Goal: Navigation & Orientation: Find specific page/section

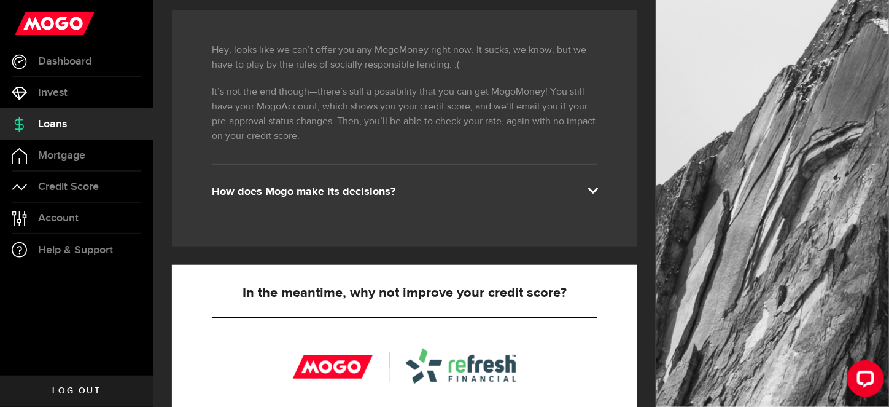
scroll to position [184, 0]
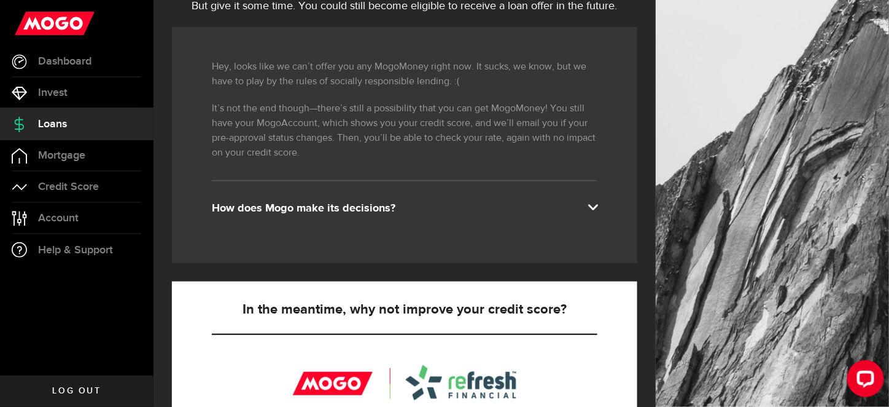
click at [349, 207] on div "How does Mogo make its decisions?" at bounding box center [405, 208] width 386 height 15
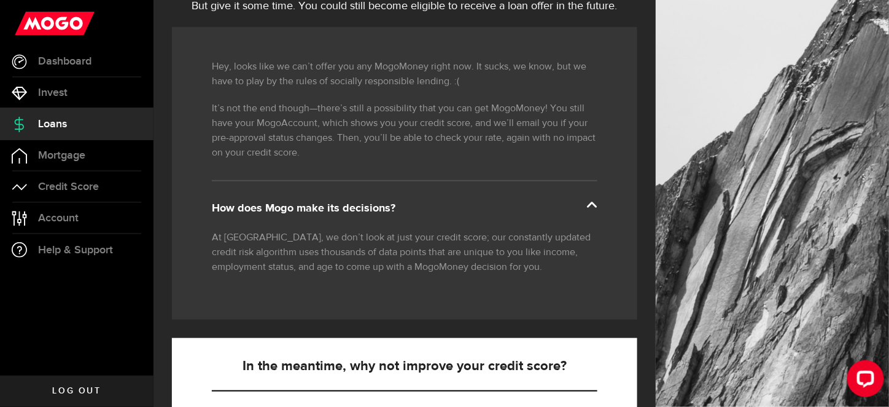
click at [349, 207] on div "How does Mogo make its decisions?" at bounding box center [405, 208] width 386 height 15
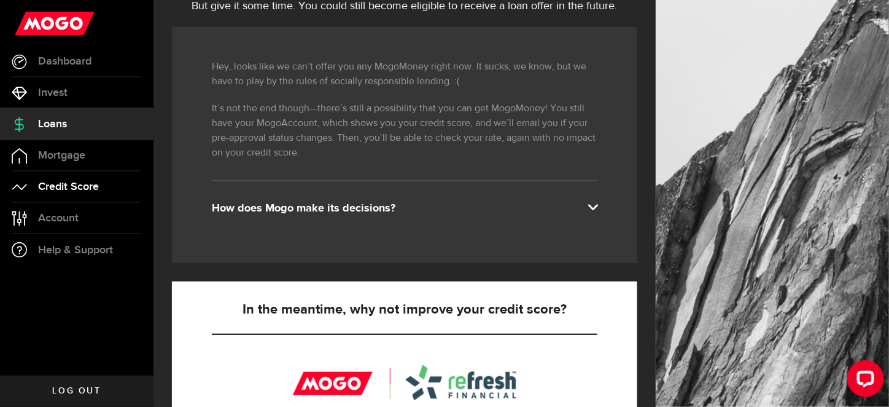
click at [77, 192] on span "Credit Score" at bounding box center [68, 186] width 61 height 11
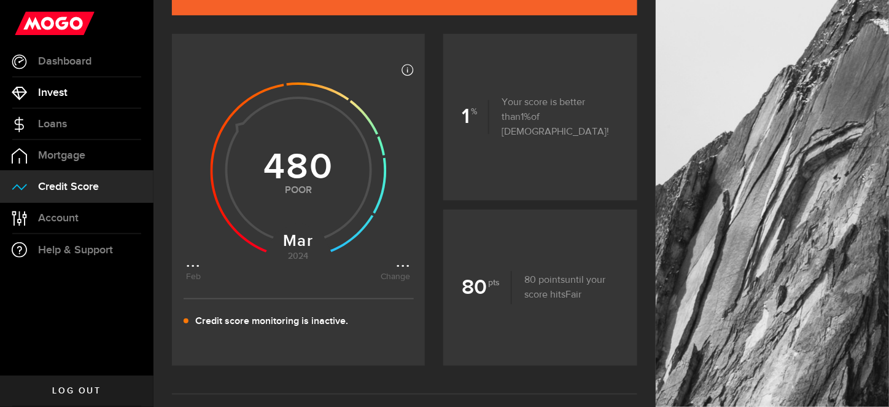
scroll to position [123, 0]
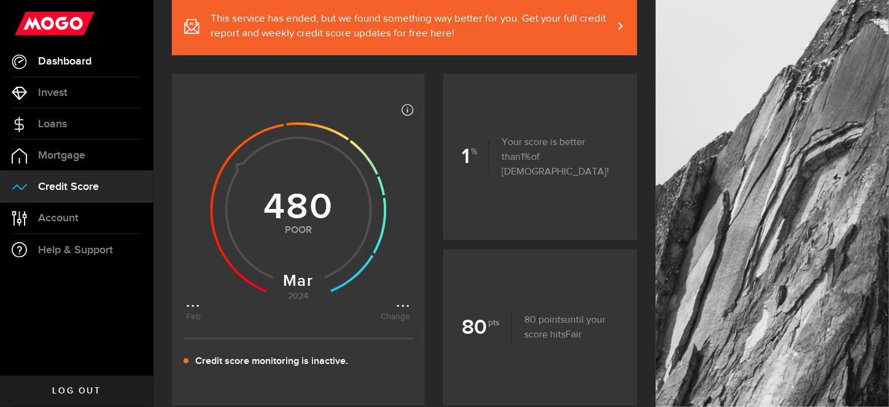
click at [79, 69] on link "Dashboard" at bounding box center [77, 61] width 154 height 31
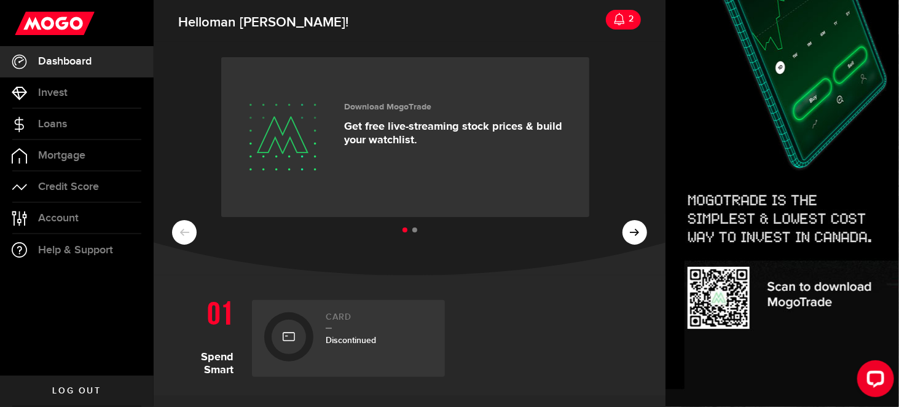
click at [613, 15] on icon at bounding box center [619, 19] width 12 height 12
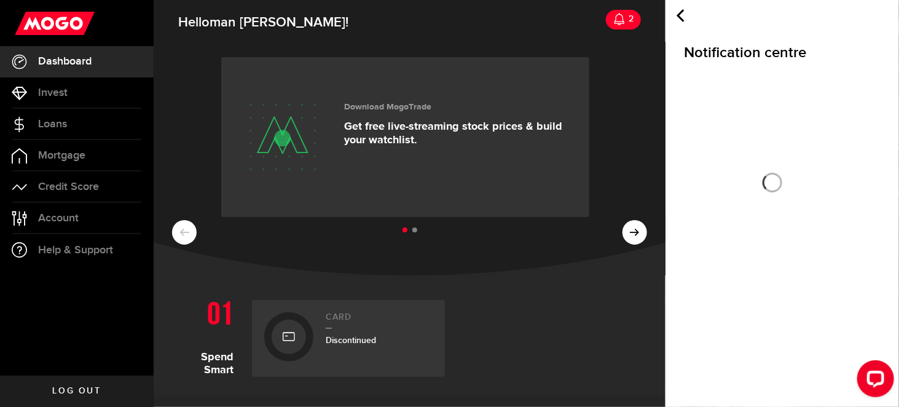
click at [611, 18] on link "2" at bounding box center [623, 20] width 35 height 20
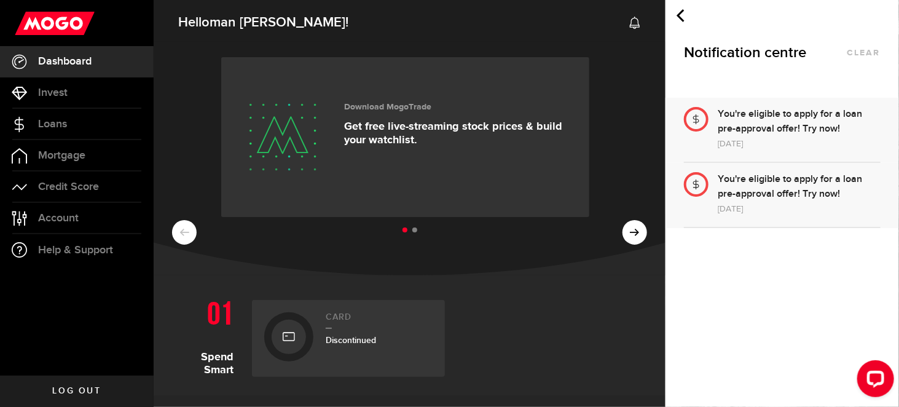
click at [779, 119] on div "You're eligible to apply for a loan pre-approval offer! Try now!" at bounding box center [798, 121] width 163 height 29
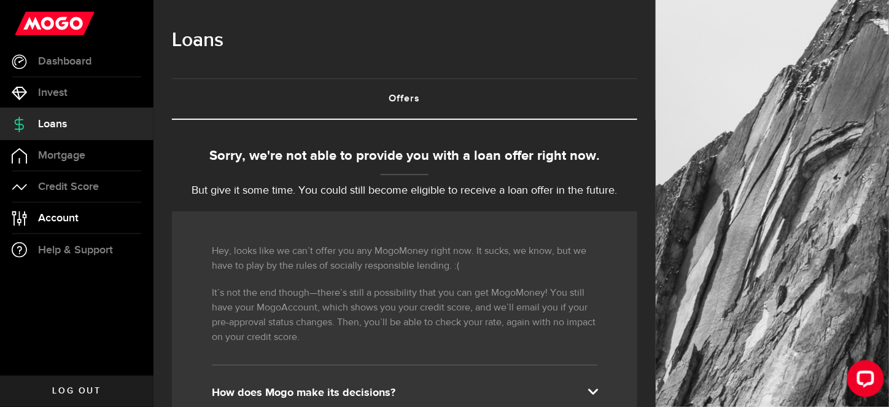
click at [59, 212] on span "Account" at bounding box center [58, 217] width 41 height 11
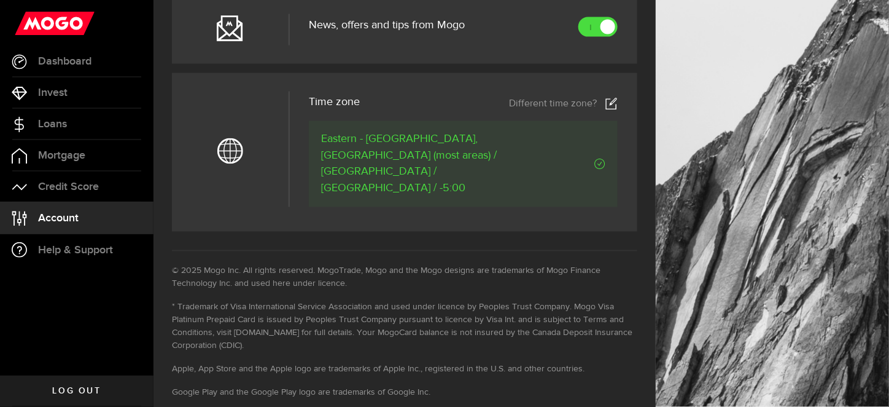
scroll to position [614, 0]
click at [64, 59] on span "Dashboard" at bounding box center [64, 61] width 53 height 11
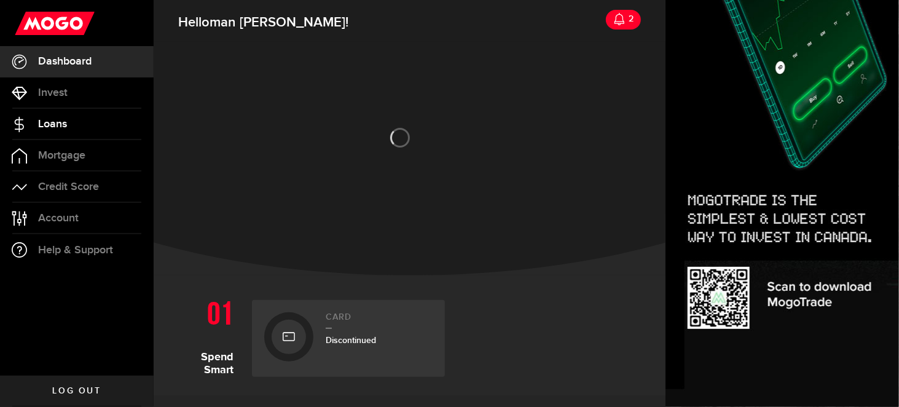
click at [33, 132] on link "Loans" at bounding box center [77, 124] width 154 height 31
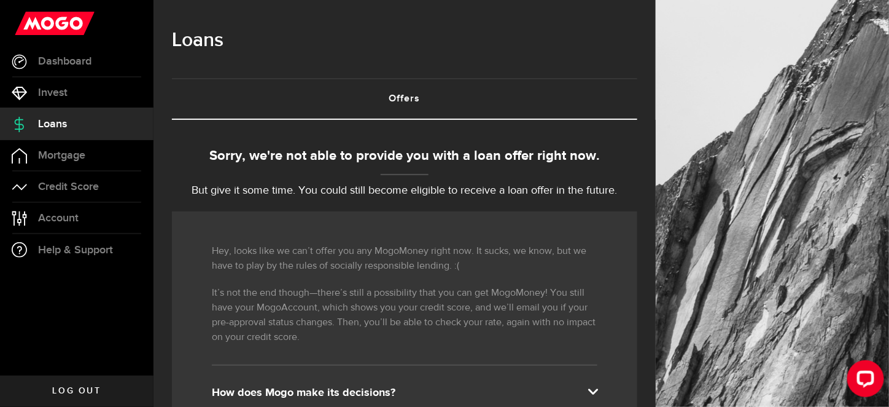
click at [404, 101] on link "Offers (requires attention)" at bounding box center [405, 98] width 466 height 39
click at [411, 98] on link "Offers (requires attention)" at bounding box center [405, 98] width 466 height 39
click at [96, 162] on link "Mortgage" at bounding box center [77, 155] width 154 height 31
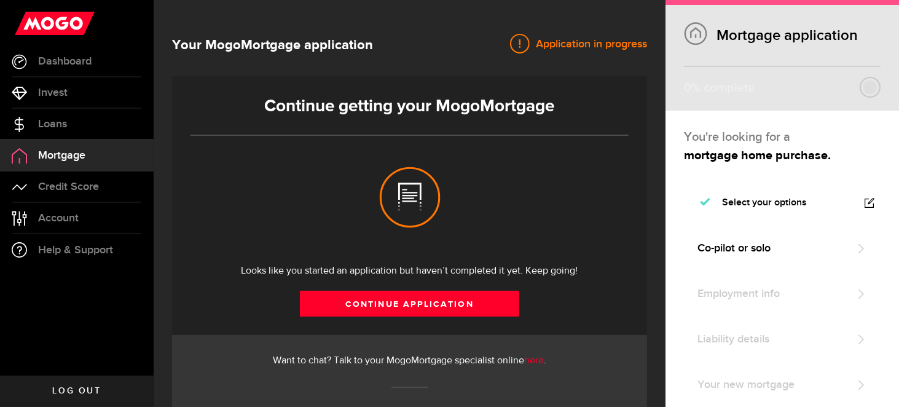
select select "3knYdhfXw4iYoq2m0WGQES"
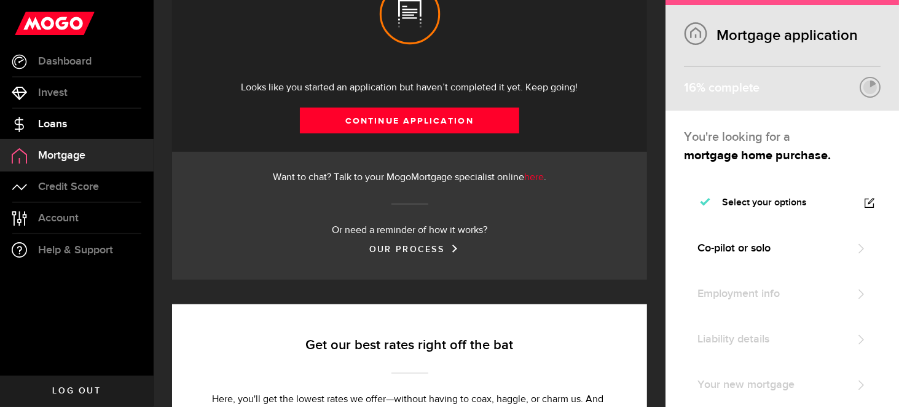
scroll to position [61, 0]
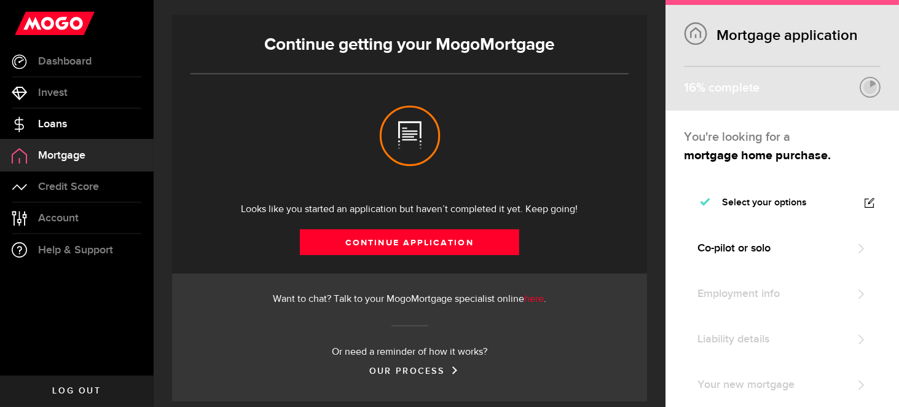
click at [65, 125] on span "Loans" at bounding box center [52, 124] width 29 height 11
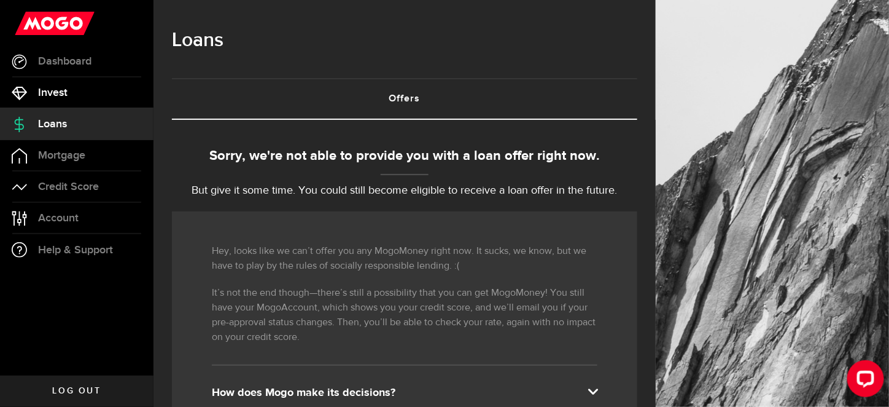
click at [52, 95] on span "Invest" at bounding box center [52, 92] width 29 height 11
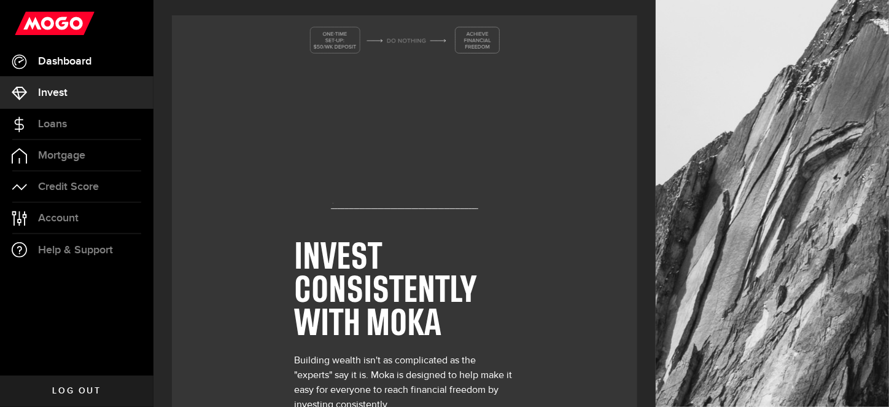
click at [67, 72] on link "Dashboard" at bounding box center [77, 61] width 154 height 31
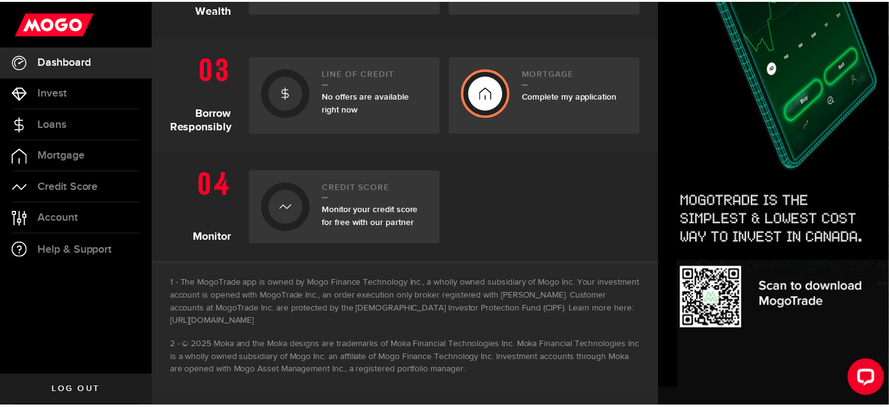
scroll to position [481, 0]
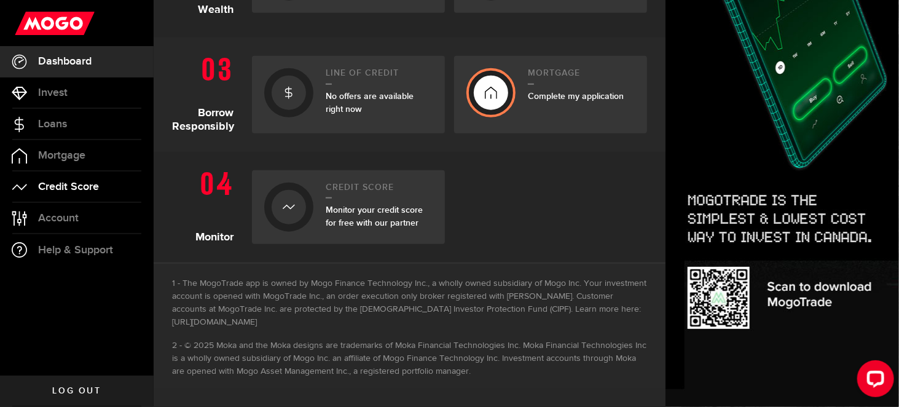
click at [71, 189] on span "Credit Score" at bounding box center [68, 186] width 61 height 11
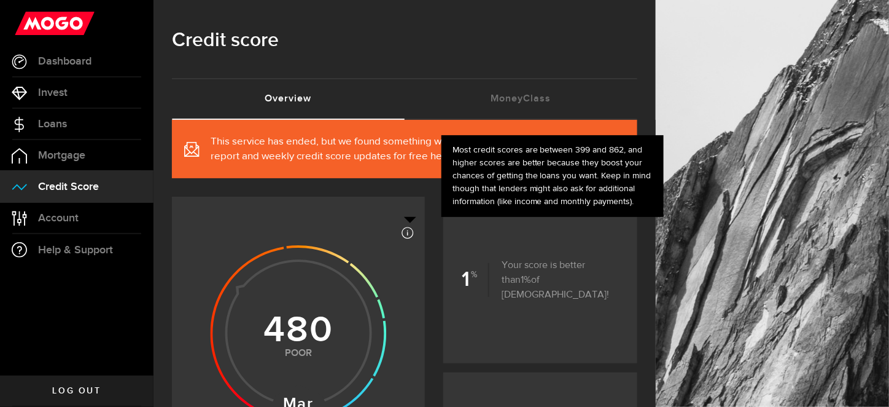
click at [414, 233] on icon at bounding box center [408, 233] width 12 height 12
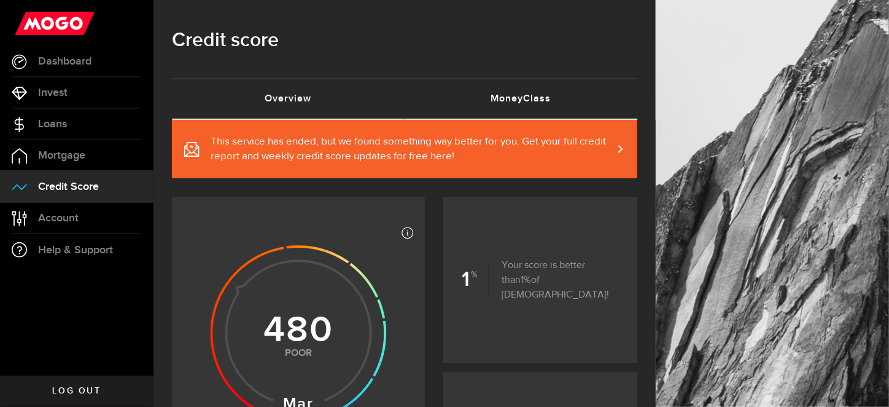
click at [523, 104] on link "MoneyClass (requires attention)" at bounding box center [521, 98] width 233 height 39
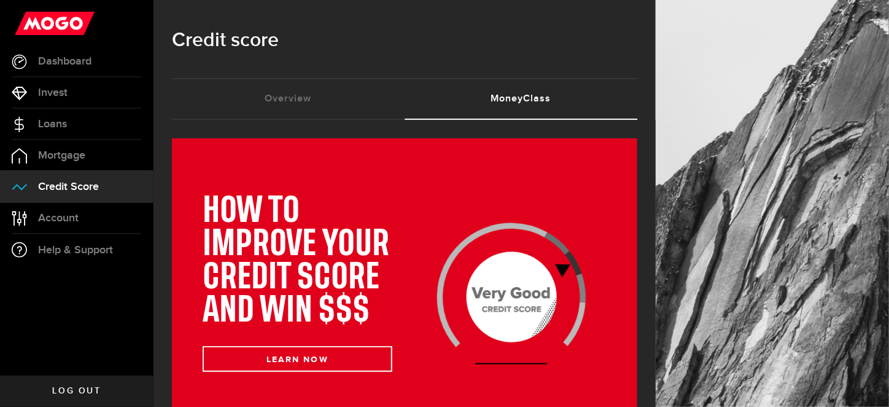
click at [248, 138] on div "HOW TO IMPROVE YOUR CREDIT SCORE AND WIN $$$ LEARN NOW" at bounding box center [405, 282] width 466 height 289
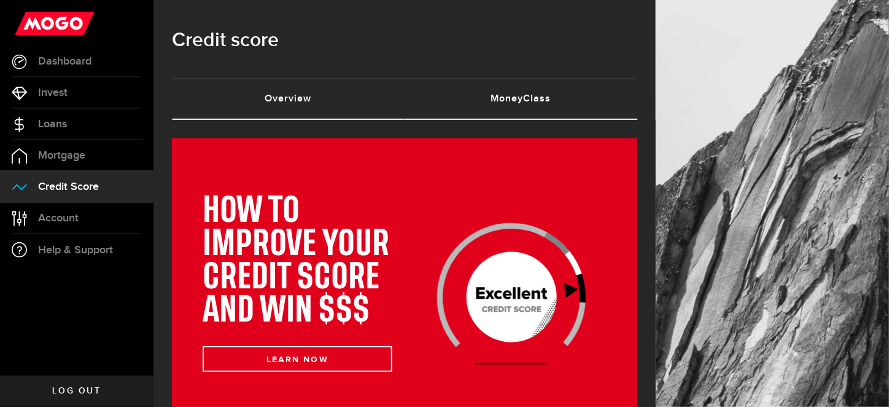
click at [281, 96] on link "Overview (requires attention)" at bounding box center [288, 98] width 233 height 39
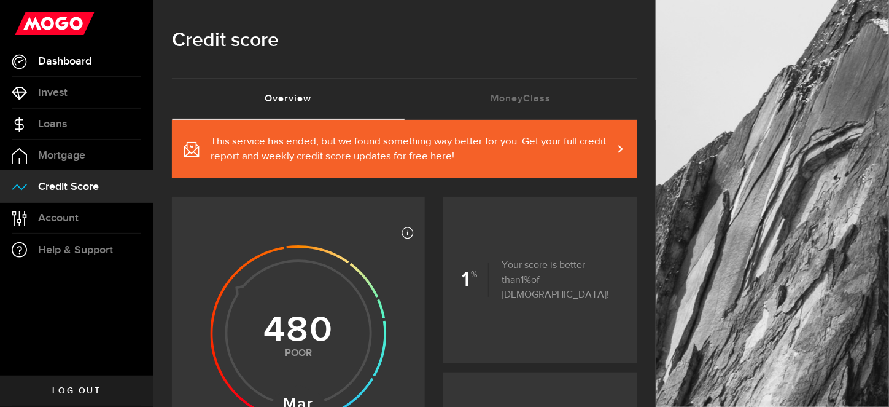
click at [70, 52] on link "Dashboard" at bounding box center [77, 61] width 154 height 31
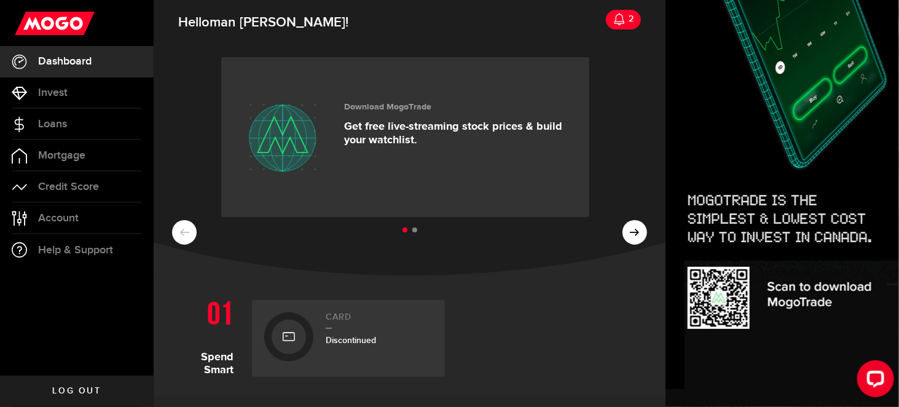
click at [621, 232] on ul at bounding box center [409, 230] width 475 height 16
click at [633, 235] on ul at bounding box center [409, 230] width 475 height 16
